Goal: Navigation & Orientation: Find specific page/section

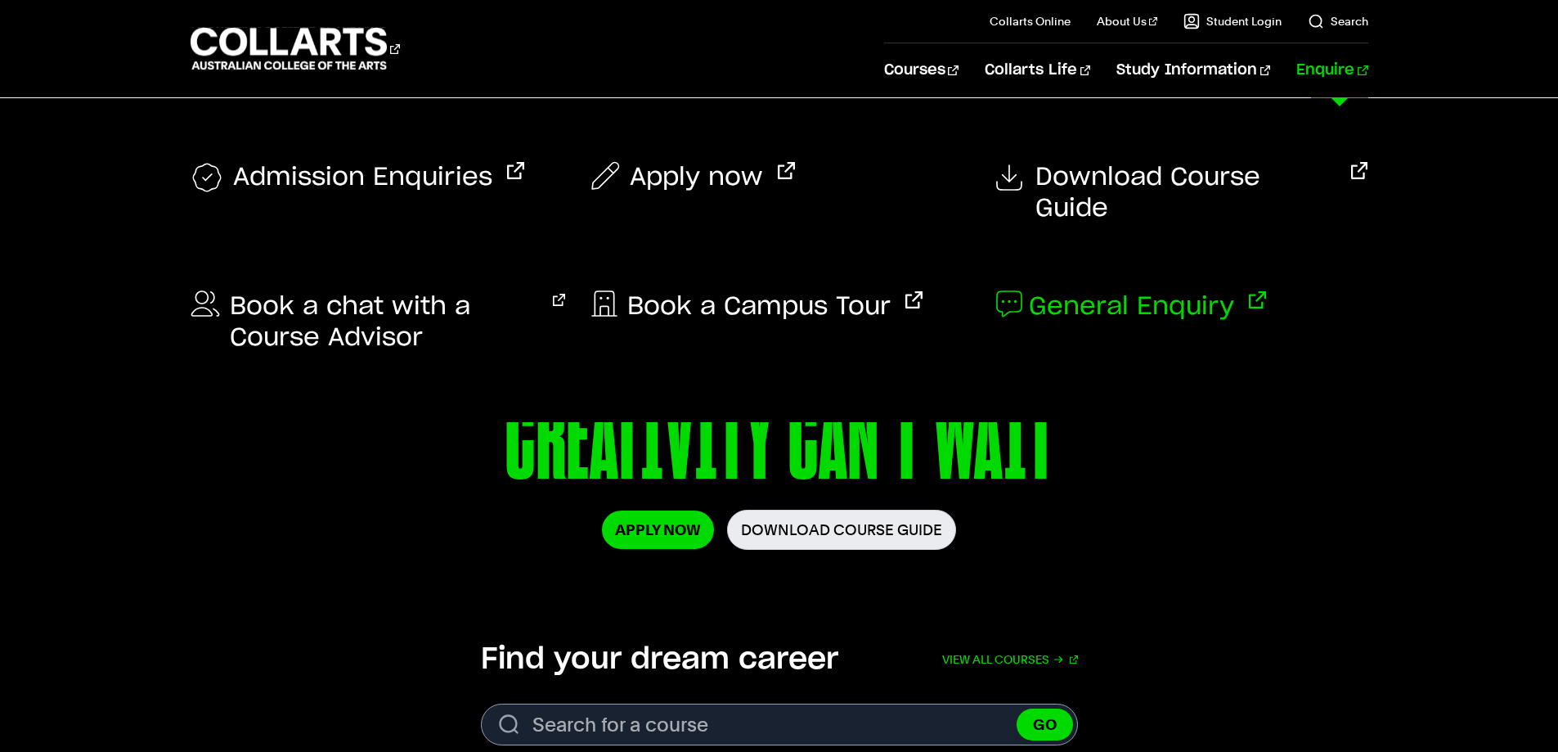
click at [1156, 291] on span "General Enquiry" at bounding box center [1131, 306] width 205 height 31
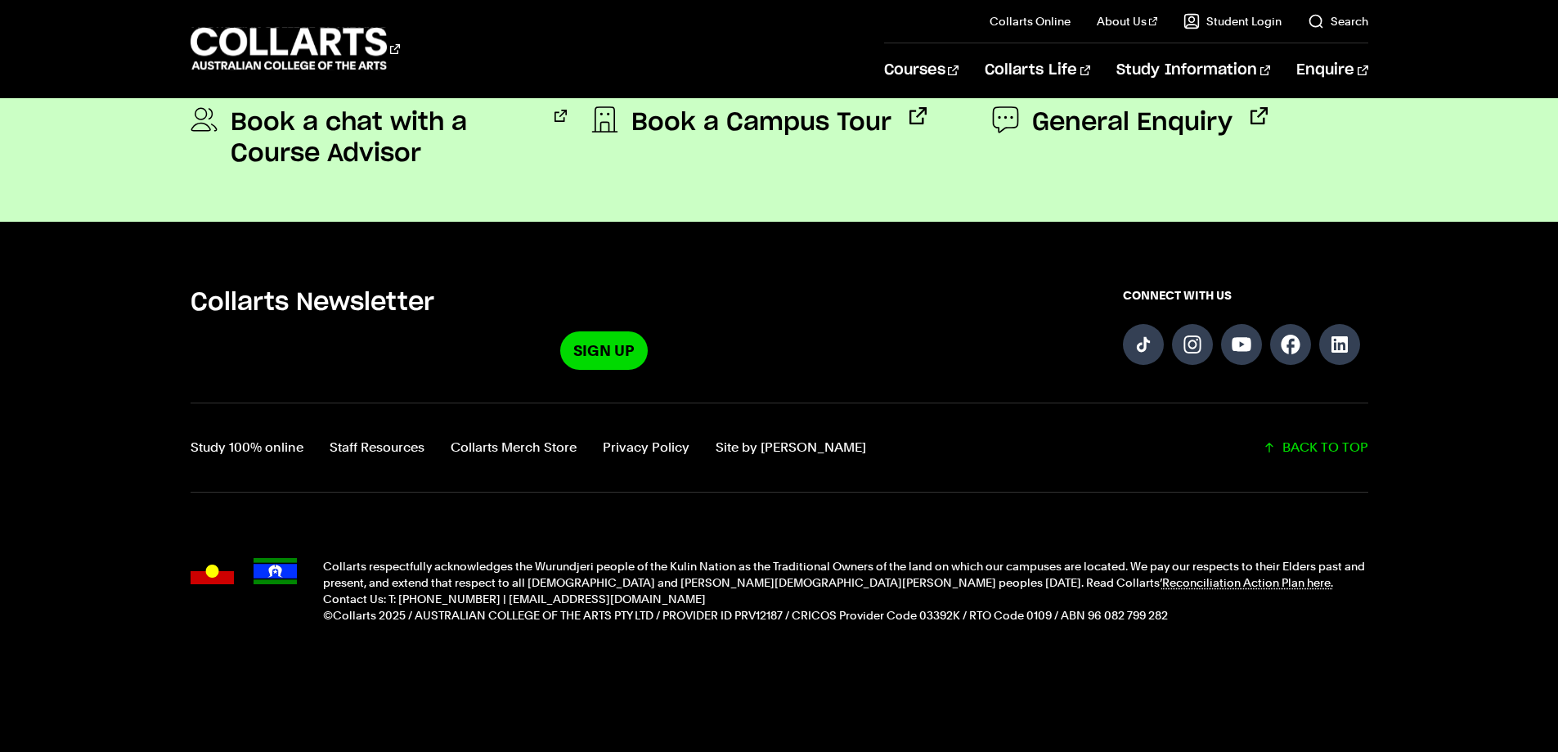
scroll to position [1638, 0]
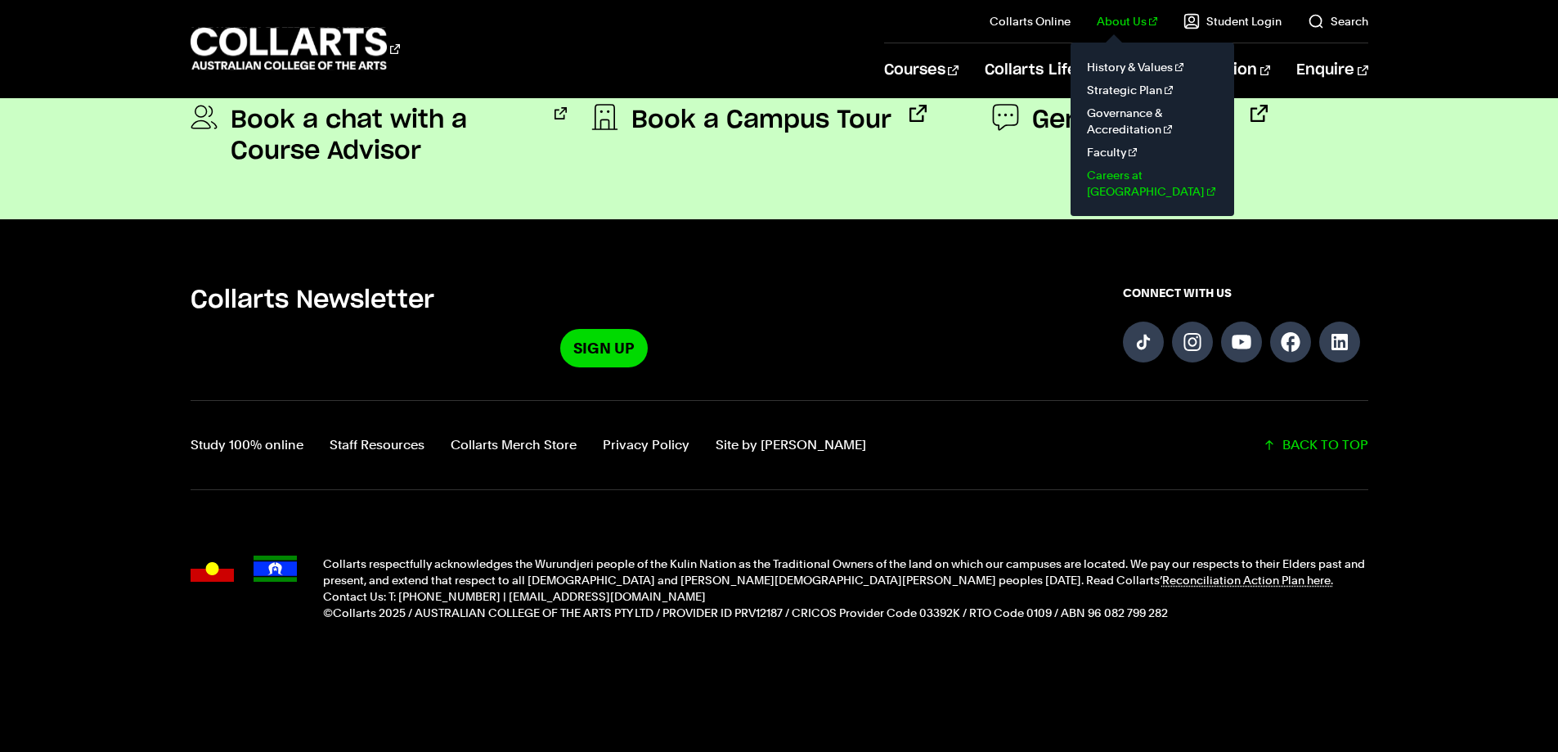
click at [1138, 166] on link "Careers at [GEOGRAPHIC_DATA]" at bounding box center [1152, 183] width 137 height 39
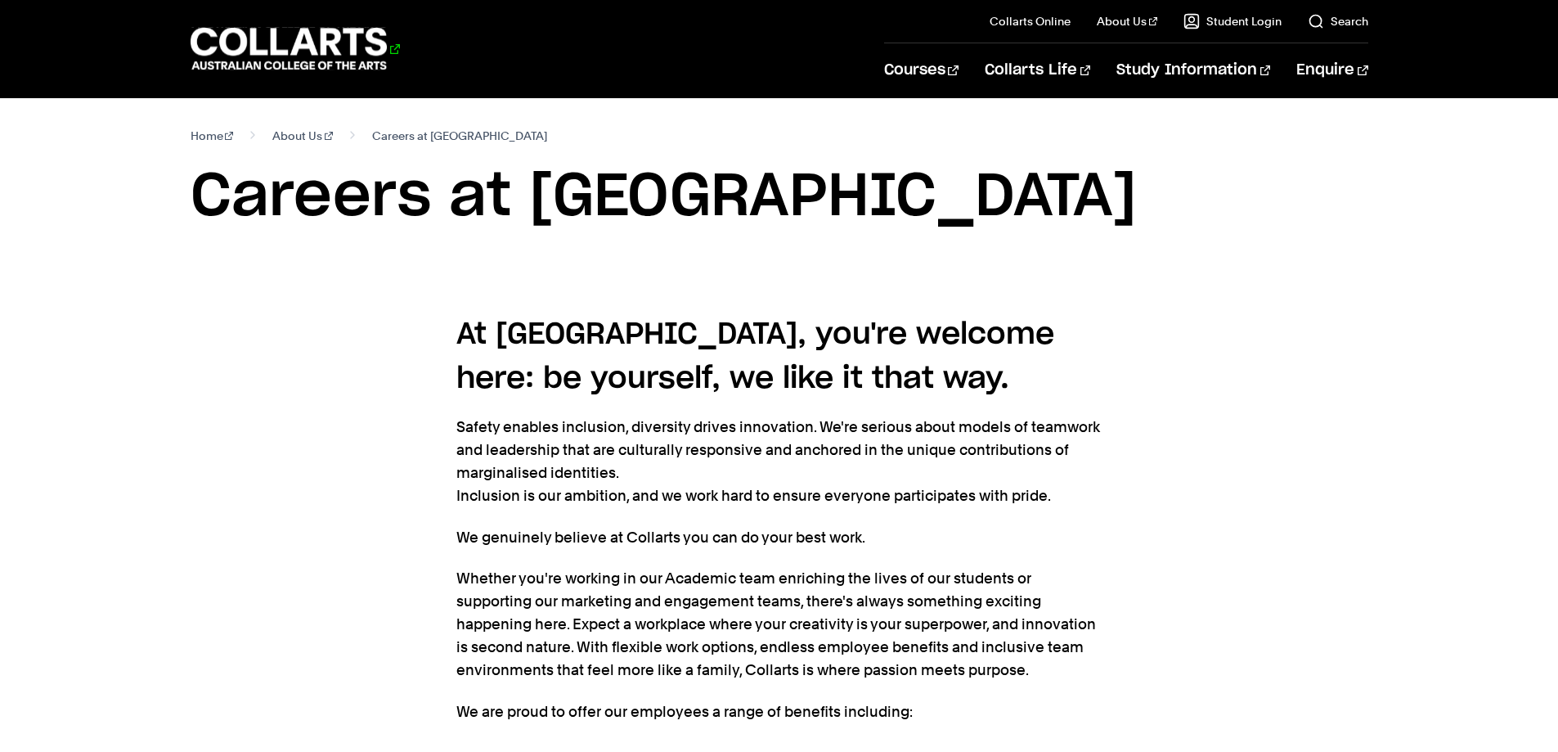
drag, startPoint x: 418, startPoint y: 70, endPoint x: 202, endPoint y: 28, distance: 219.9
click at [93, 52] on div "Courses Collarts Online Study 100% online About Us History & Values Strategic P…" at bounding box center [779, 48] width 1443 height 97
click at [211, 26] on icon "Go to homepage" at bounding box center [289, 48] width 197 height 47
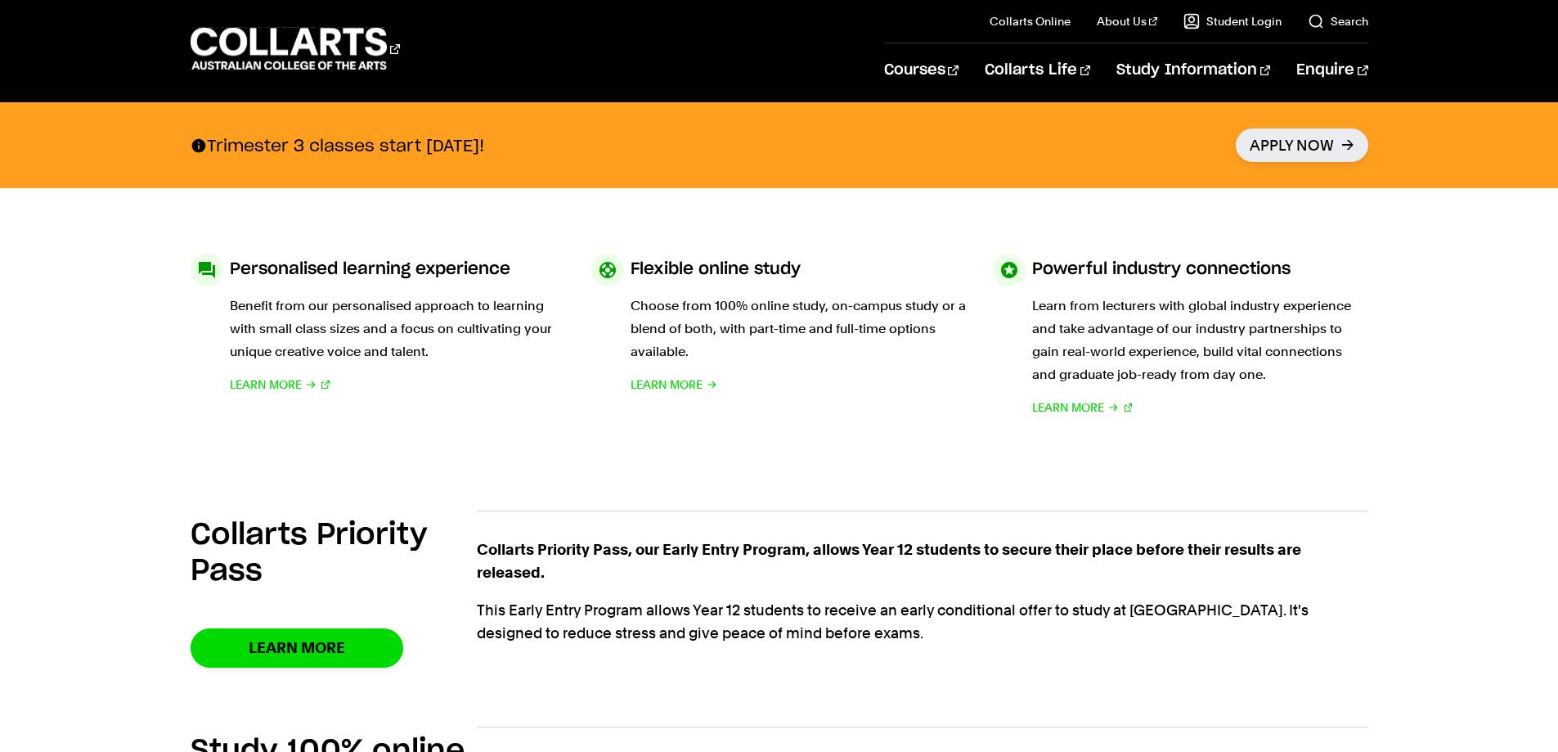
scroll to position [900, 0]
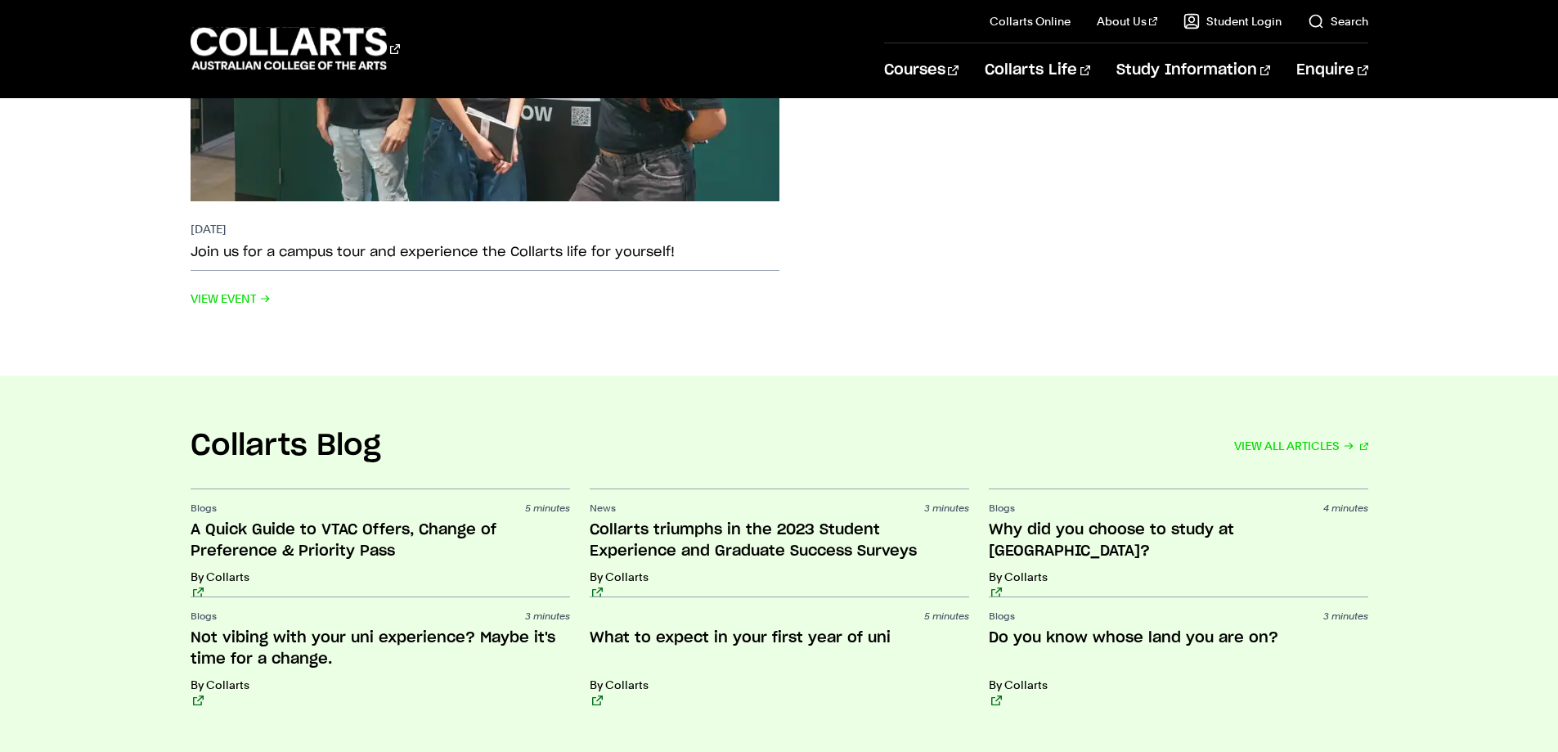
click at [722, 296] on div "Upcoming Events VIEW ALL EVENTS 01 Oct 2025 Join us for a campus tour and exper…" at bounding box center [780, 54] width 1178 height 642
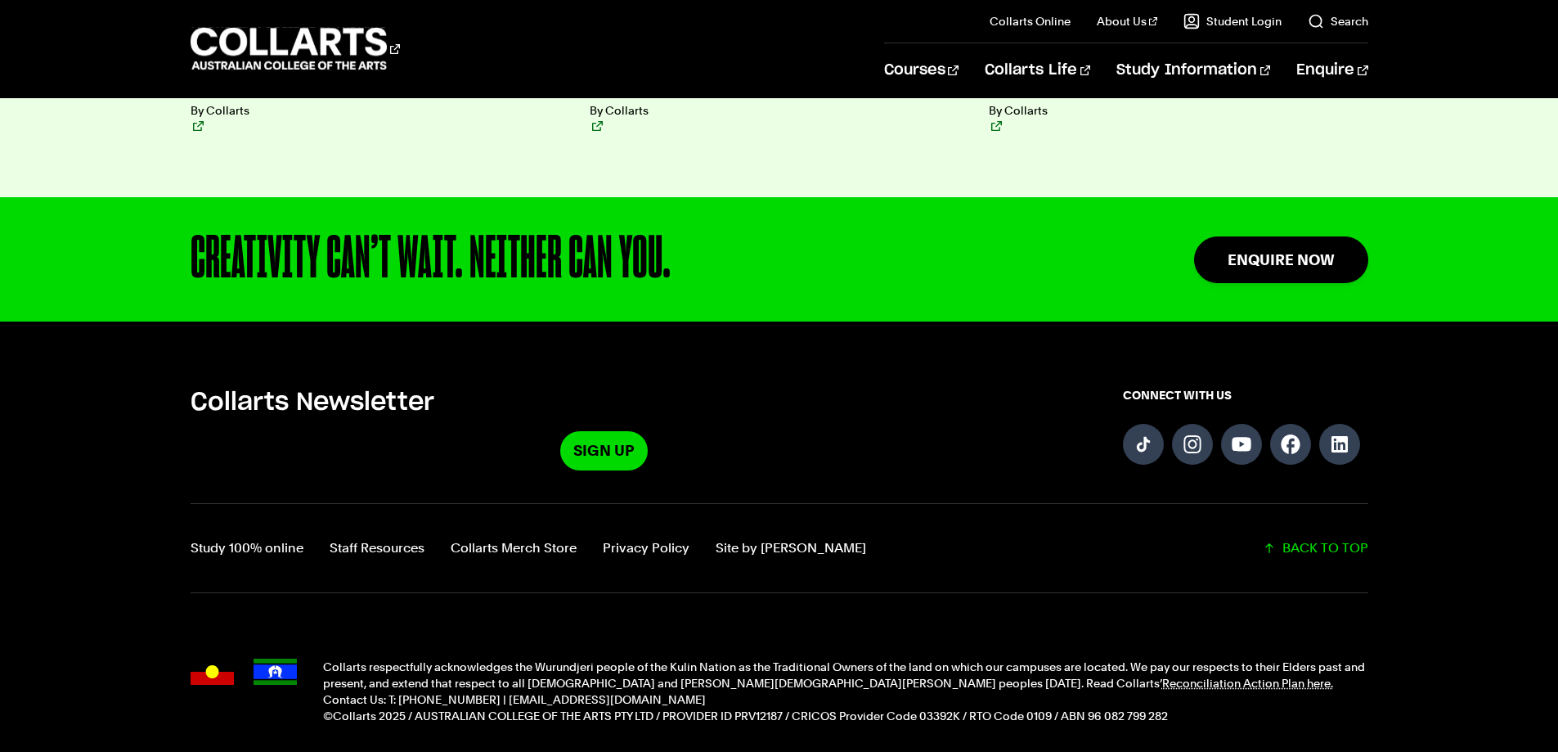
scroll to position [4253, 0]
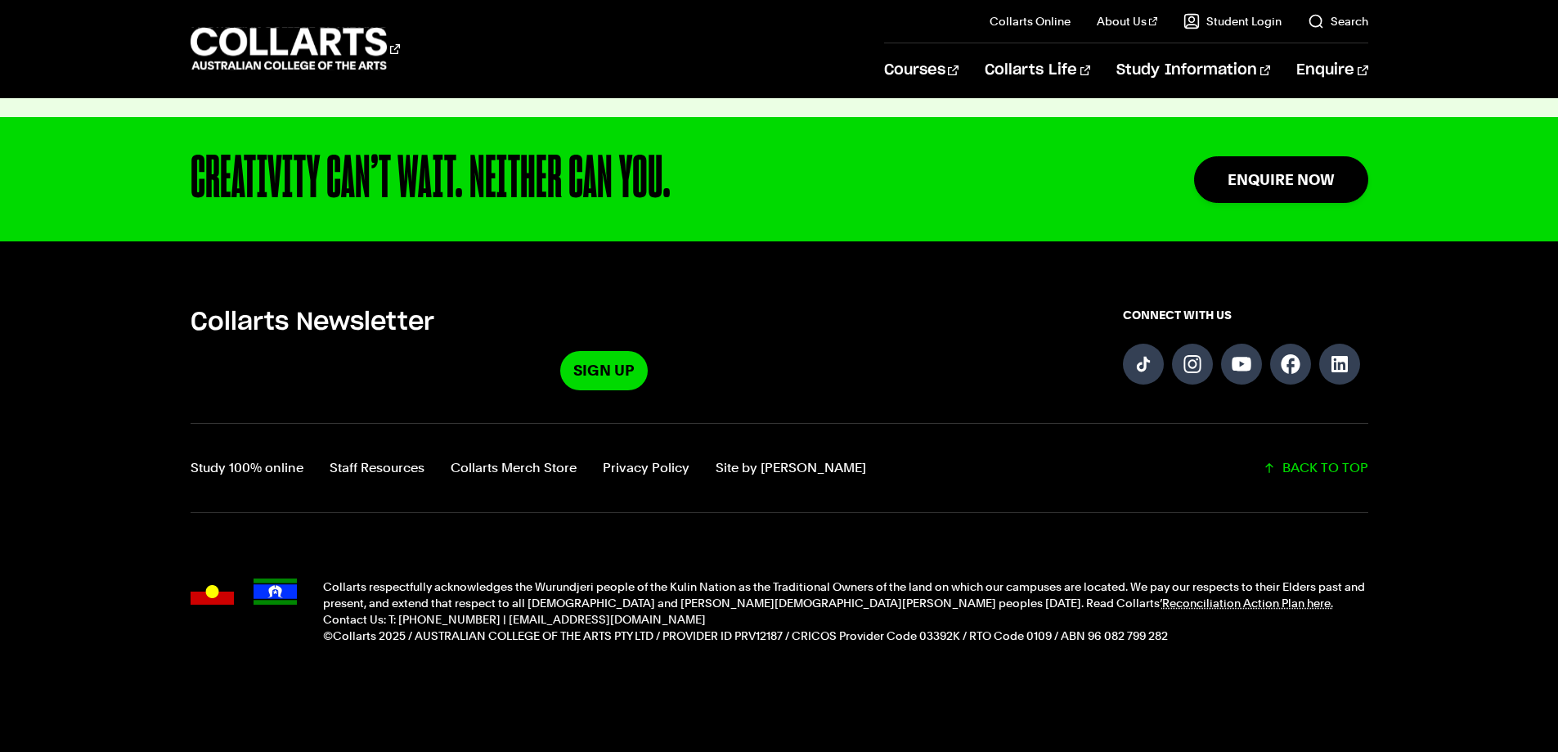
click at [350, 578] on p "Collarts respectfully acknowledges the Wurundjeri people of the Kulin Nation as…" at bounding box center [845, 594] width 1045 height 33
copy p "Collarts"
click at [222, 164] on div "CREATIVITY CAN’T WAIT. NEITHER CAN YOU." at bounding box center [640, 179] width 899 height 59
click at [1280, 343] on link "Follow us on Facebook" at bounding box center [1290, 363] width 41 height 41
